Goal: Information Seeking & Learning: Understand process/instructions

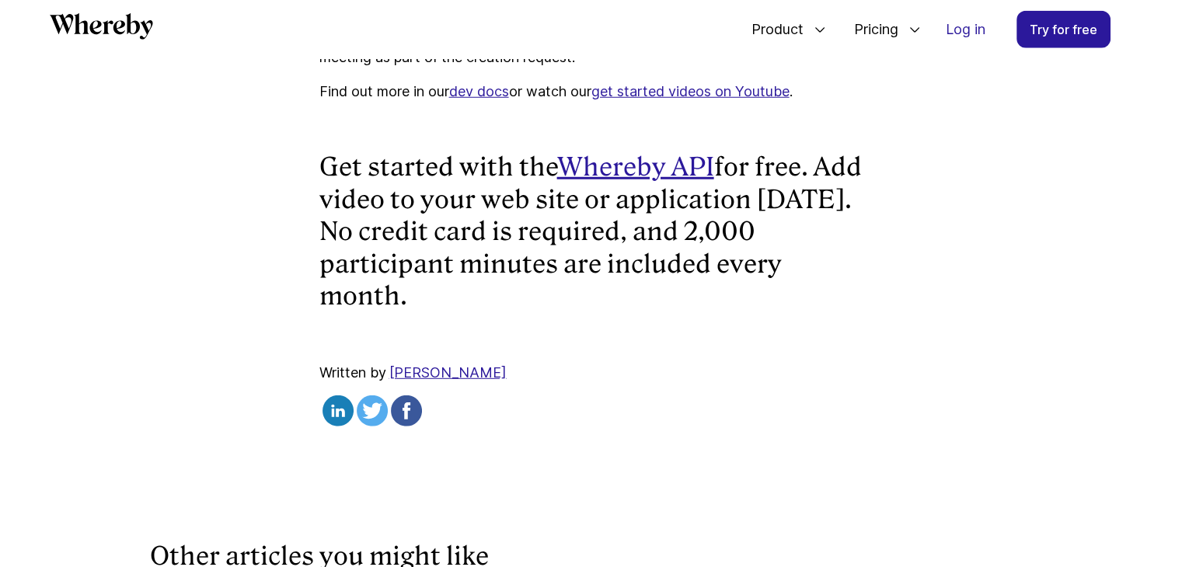
scroll to position [4166, 0]
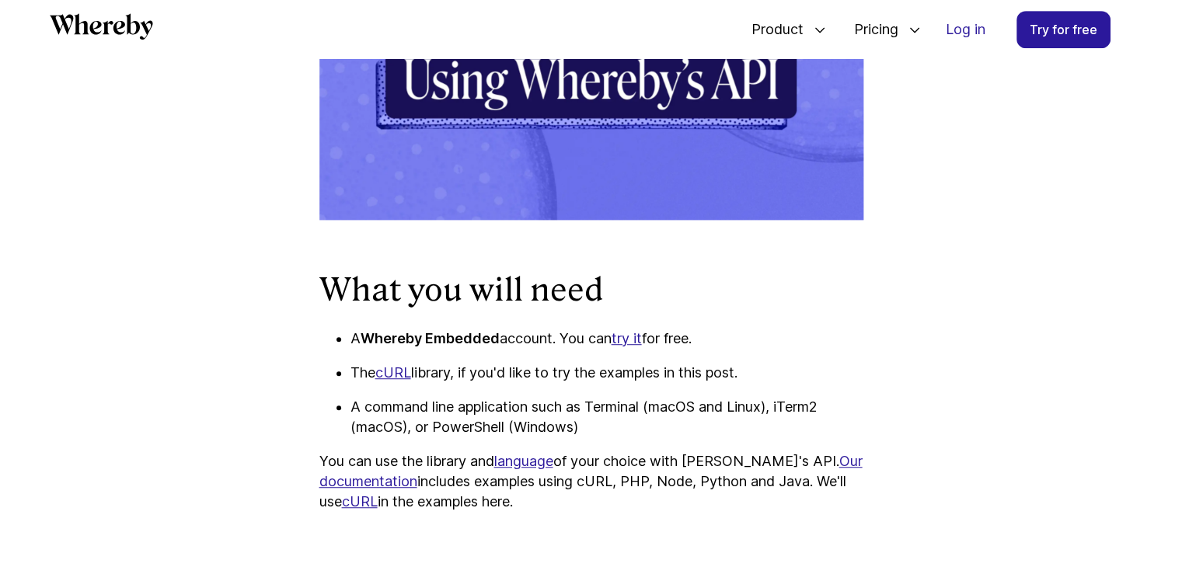
scroll to position [980, 0]
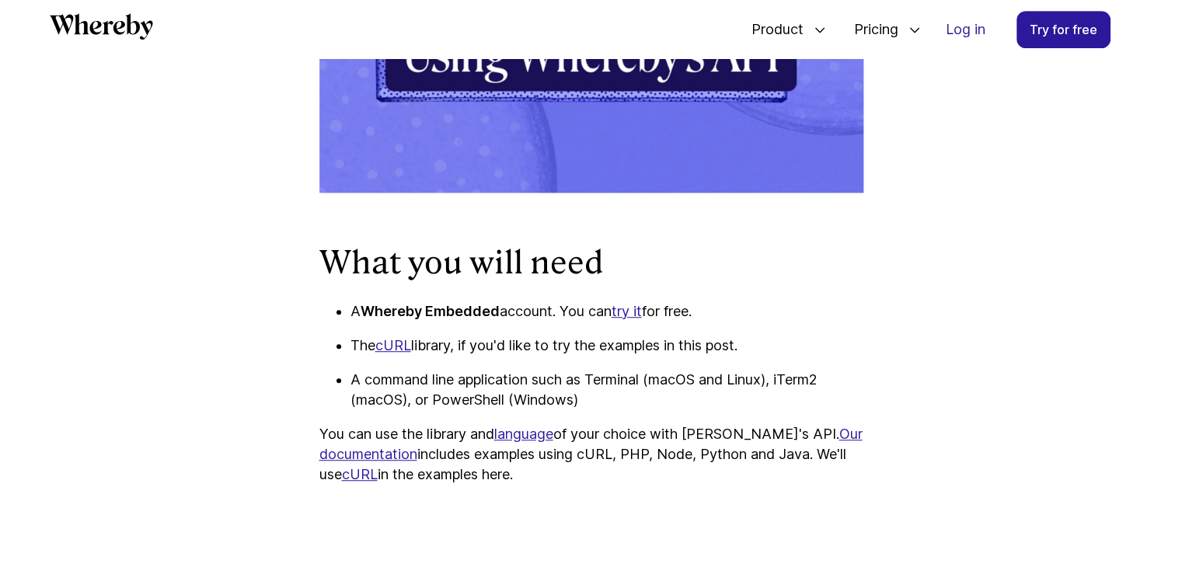
click at [584, 308] on p "A Whereby Embedded account. You can try it for free." at bounding box center [606, 311] width 513 height 20
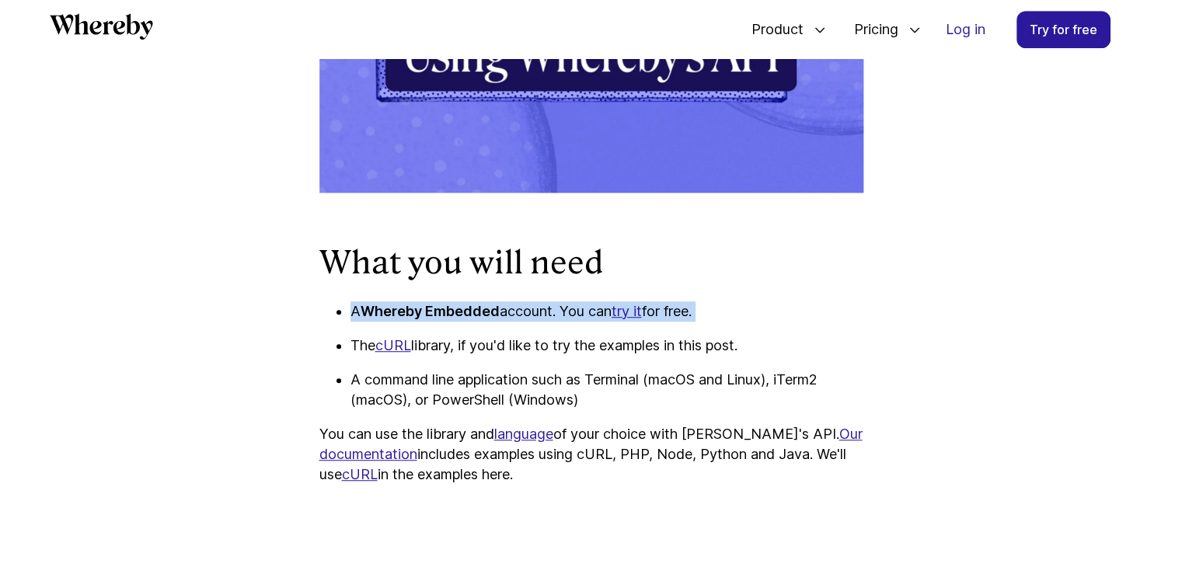
click at [584, 308] on p "A Whereby Embedded account. You can try it for free." at bounding box center [606, 311] width 513 height 20
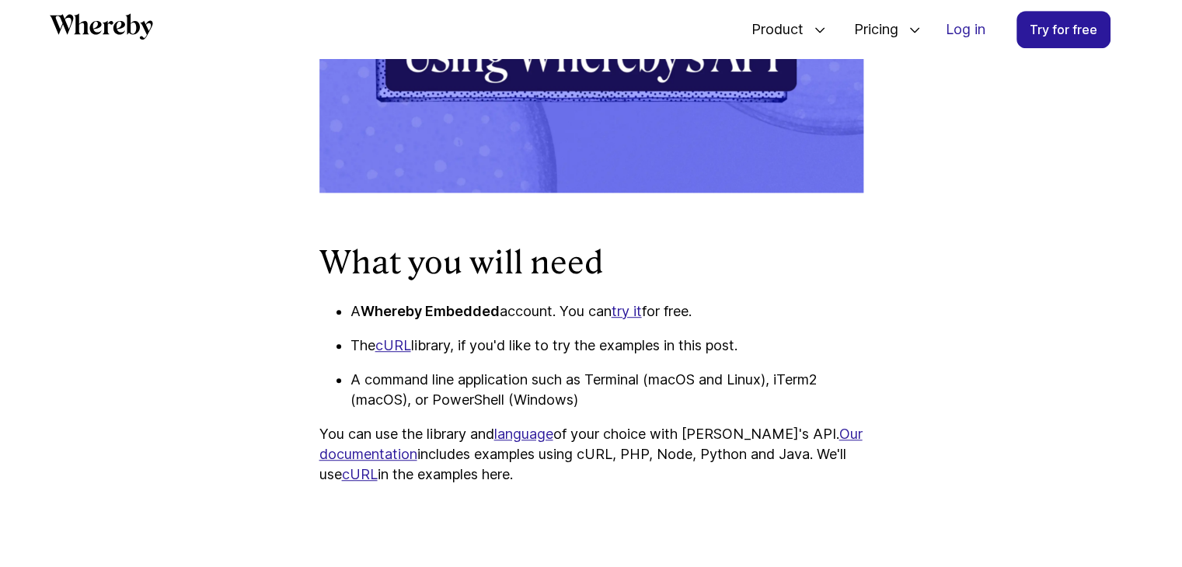
click at [466, 346] on p "The cURL library, if you'd like to try the examples in this post." at bounding box center [606, 346] width 513 height 20
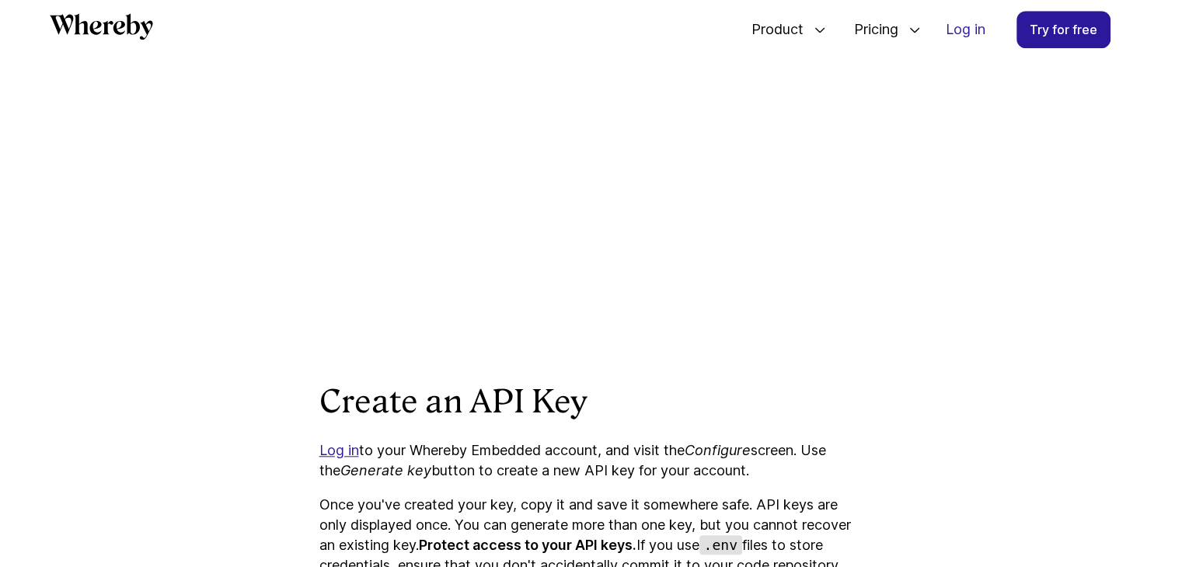
scroll to position [1368, 0]
